Goal: Information Seeking & Learning: Learn about a topic

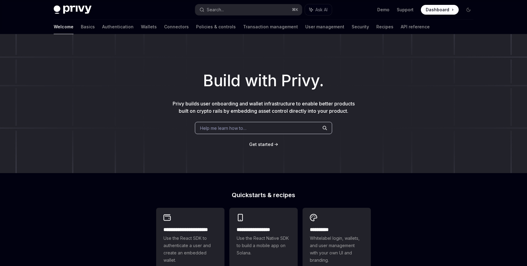
click at [185, 71] on h1 "Build with Privy." at bounding box center [264, 81] width 508 height 24
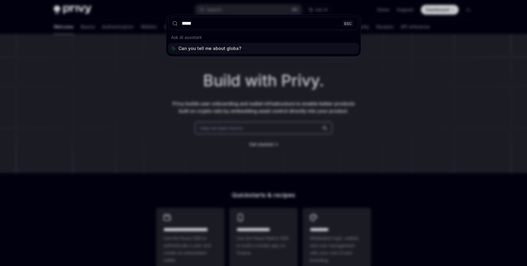
type input "******"
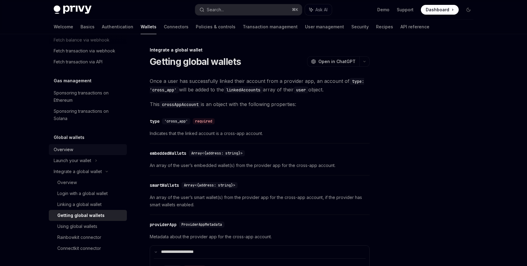
click at [70, 151] on div "Overview" at bounding box center [64, 149] width 20 height 7
type textarea "*"
